Goal: Communication & Community: Connect with others

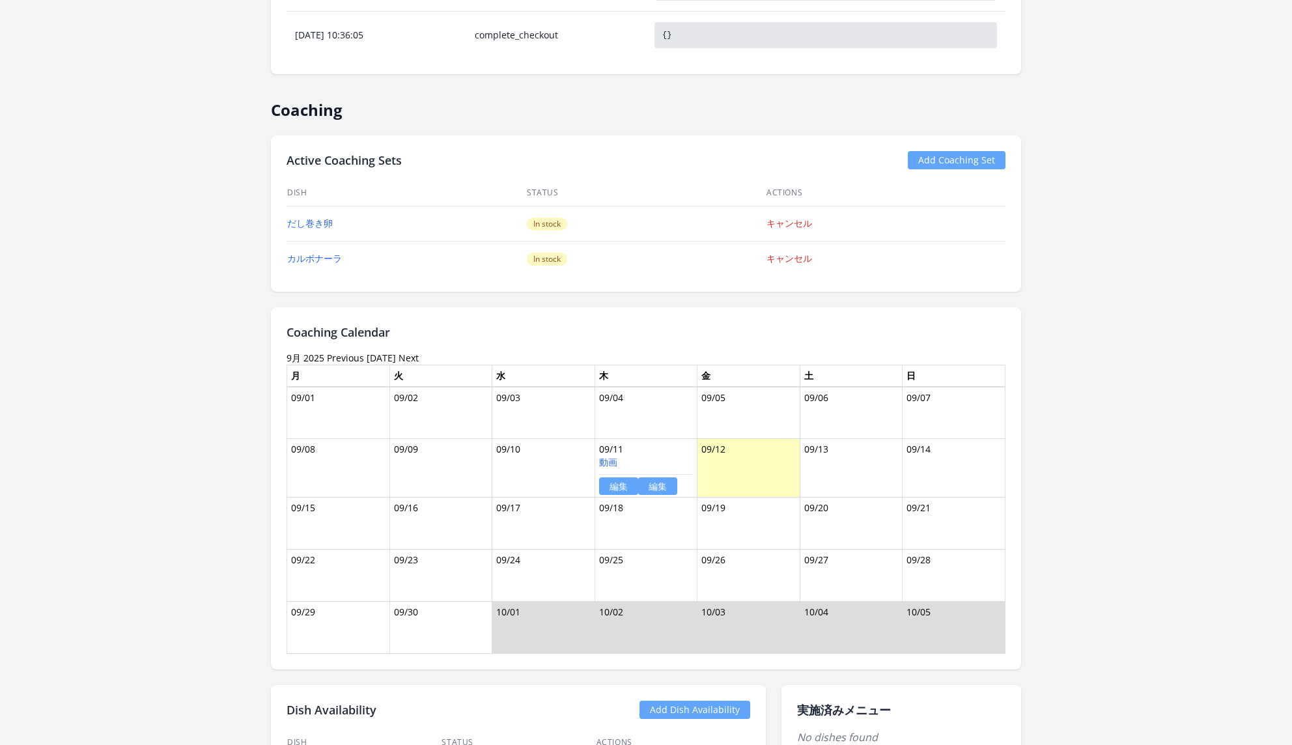
scroll to position [774, 0]
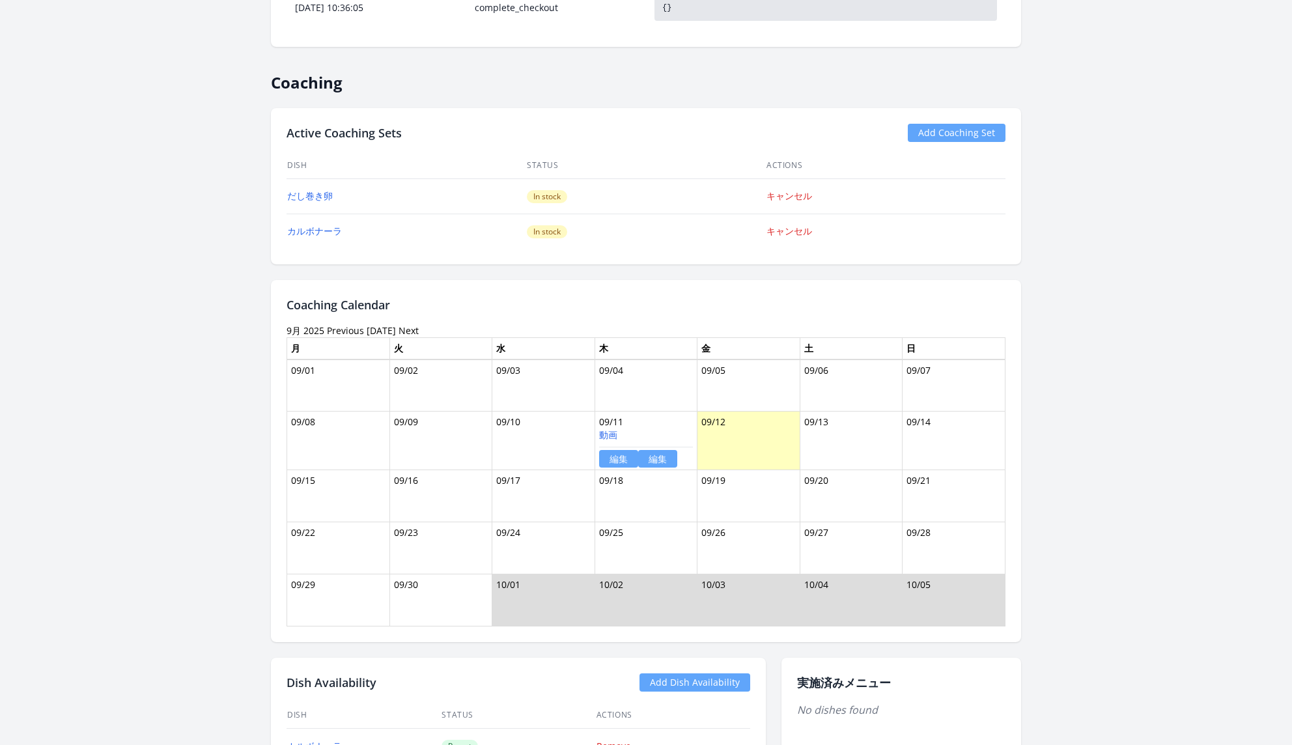
click at [660, 452] on link "編集" at bounding box center [657, 459] width 39 height 18
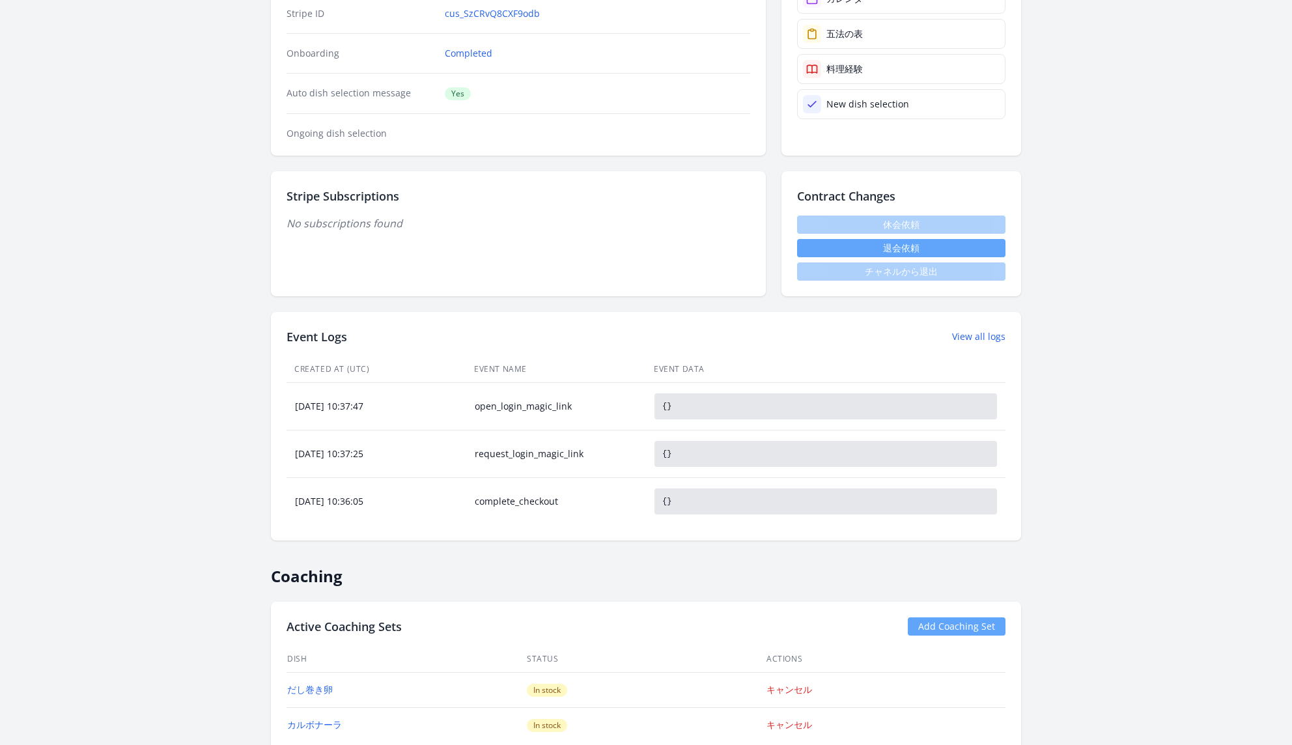
scroll to position [0, 0]
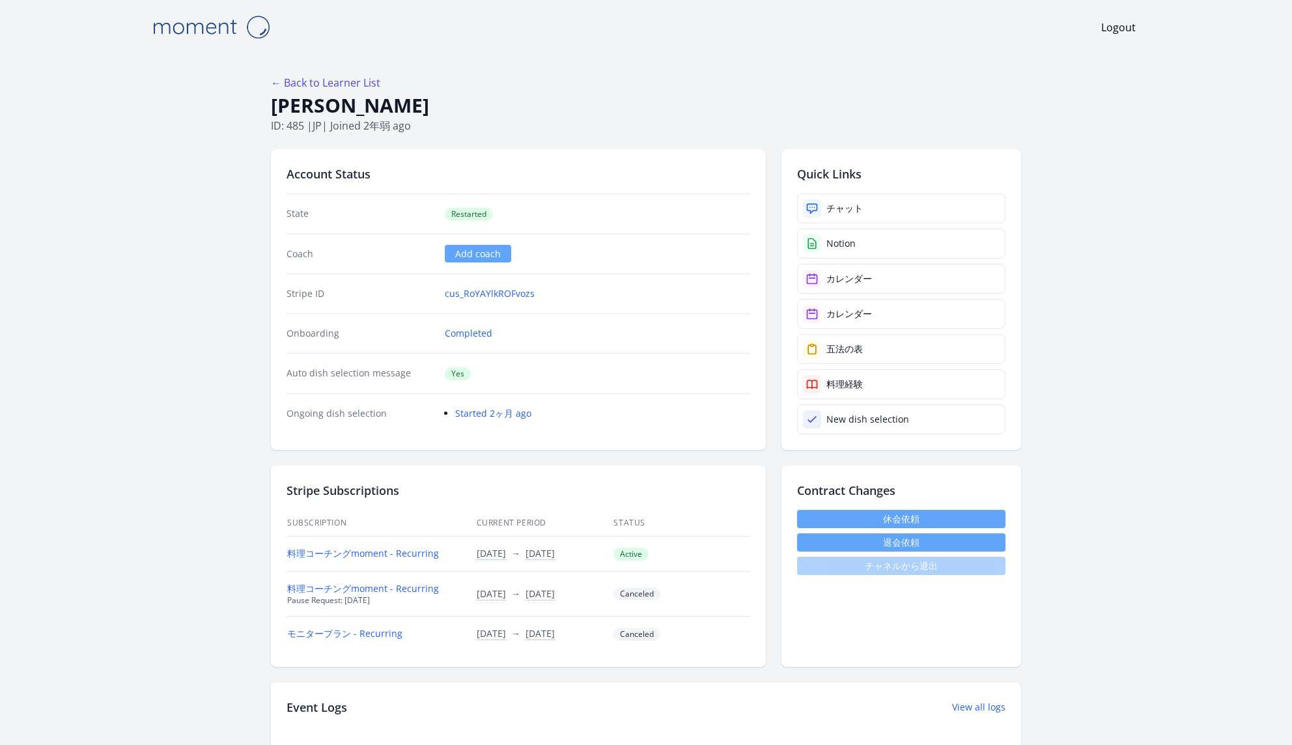
drag, startPoint x: 457, startPoint y: 99, endPoint x: 266, endPoint y: 97, distance: 190.2
copy h1 "[PERSON_NAME]"
click at [931, 196] on link "チャット" at bounding box center [901, 208] width 208 height 30
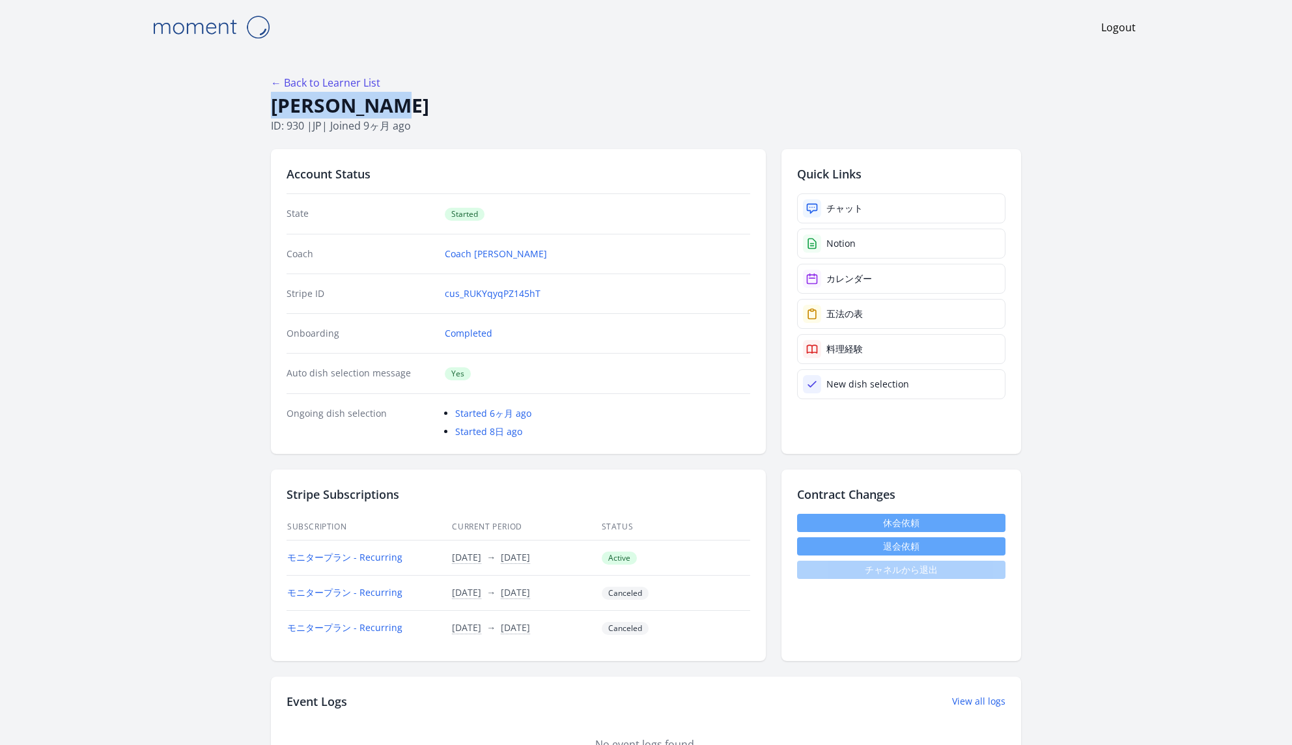
drag, startPoint x: 401, startPoint y: 114, endPoint x: 272, endPoint y: 115, distance: 129.0
click at [272, 115] on h1 "[PERSON_NAME]" at bounding box center [646, 105] width 750 height 25
copy h1 "[PERSON_NAME]"
